Goal: Information Seeking & Learning: Learn about a topic

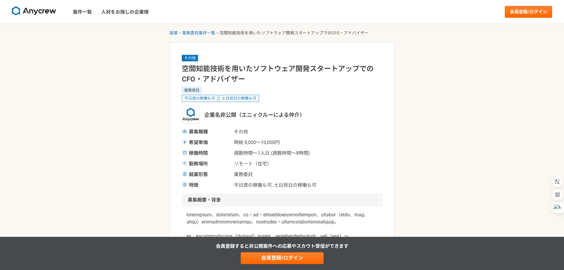
click at [49, 10] on img at bounding box center [34, 10] width 44 height 9
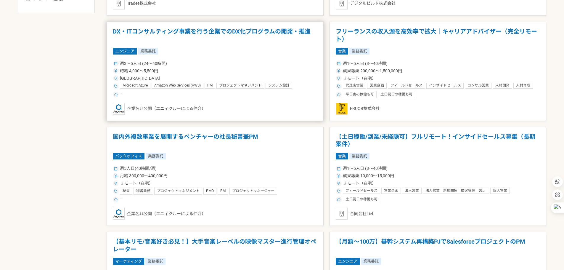
scroll to position [385, 0]
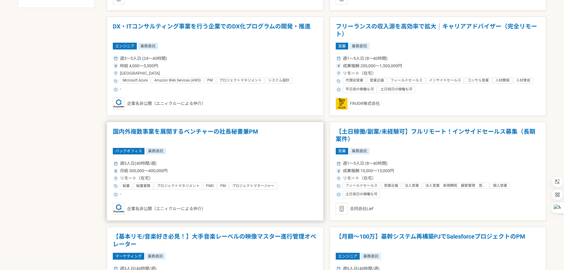
click at [241, 131] on h1 "国内外複数事業を展開するベンチャーの社長秘書兼PM" at bounding box center [215, 135] width 205 height 15
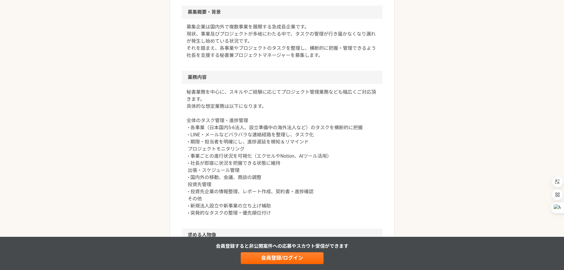
scroll to position [178, 0]
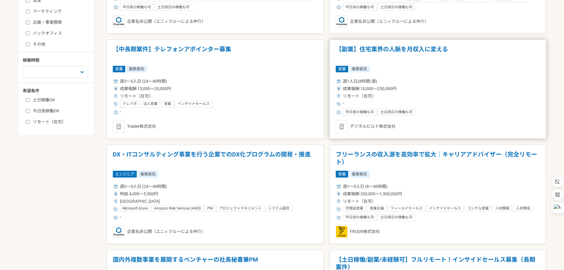
scroll to position [296, 0]
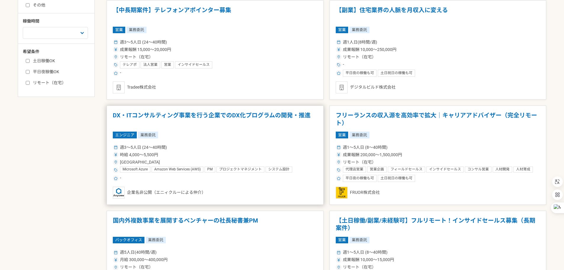
click at [245, 115] on h1 "DX・ITコンサルティング事業を行う企業でのDX化プログラムの開発・推進" at bounding box center [215, 119] width 205 height 15
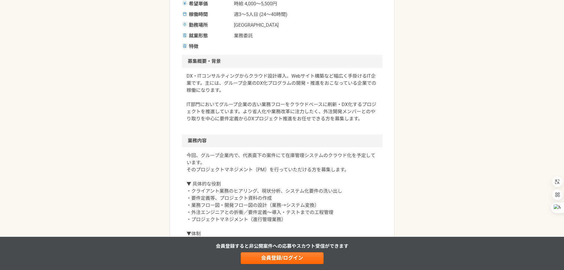
scroll to position [148, 0]
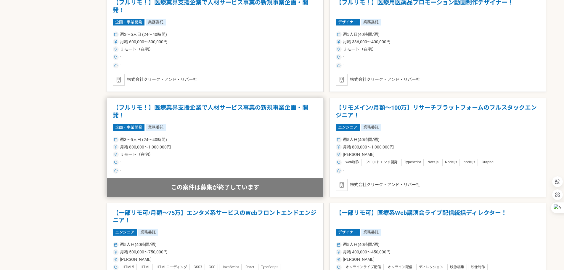
scroll to position [829, 0]
